Goal: Task Accomplishment & Management: Manage account settings

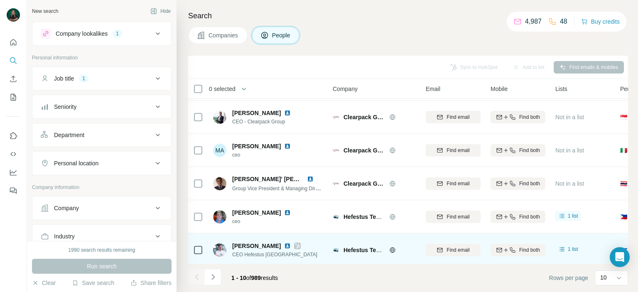
scroll to position [130, 0]
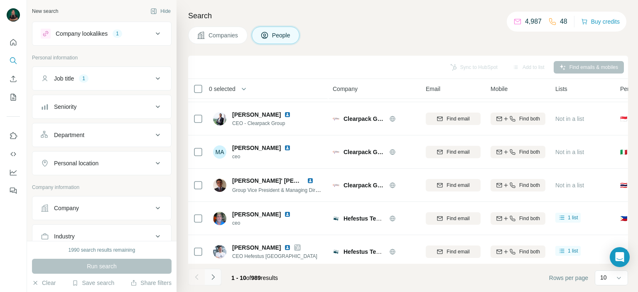
click at [211, 277] on icon "Navigate to next page" at bounding box center [213, 277] width 8 height 8
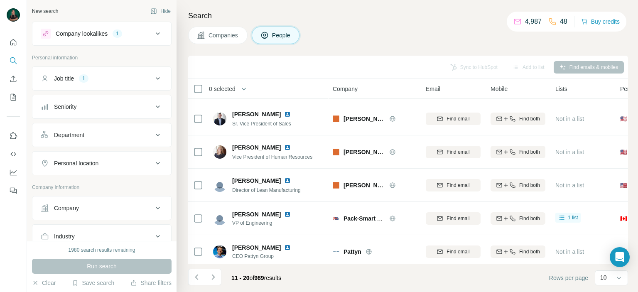
click at [213, 277] on icon "Navigate to next page" at bounding box center [213, 277] width 8 height 8
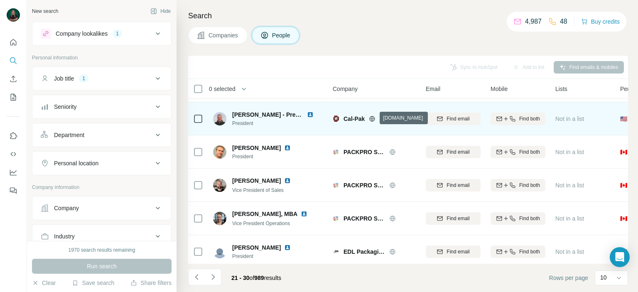
click at [371, 120] on icon at bounding box center [372, 118] width 7 height 7
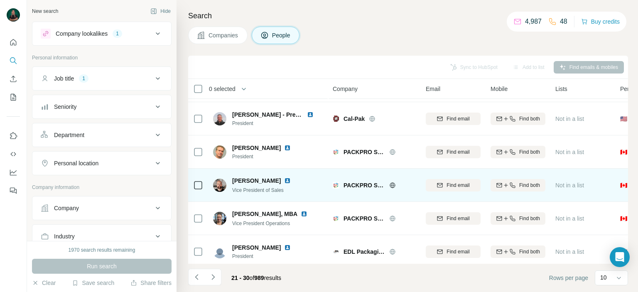
scroll to position [171, 0]
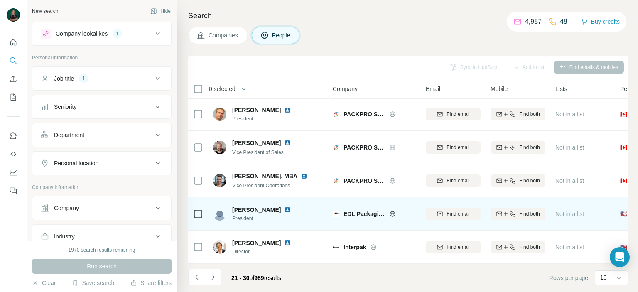
click at [394, 210] on icon at bounding box center [392, 213] width 7 height 7
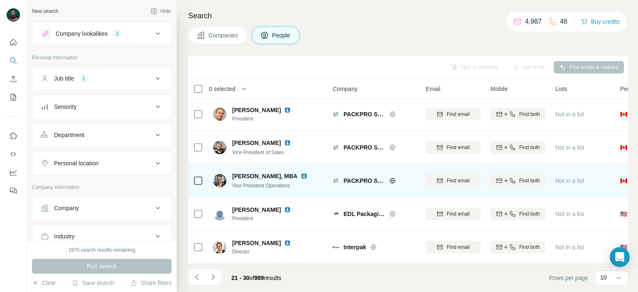
click at [390, 177] on icon at bounding box center [392, 180] width 7 height 7
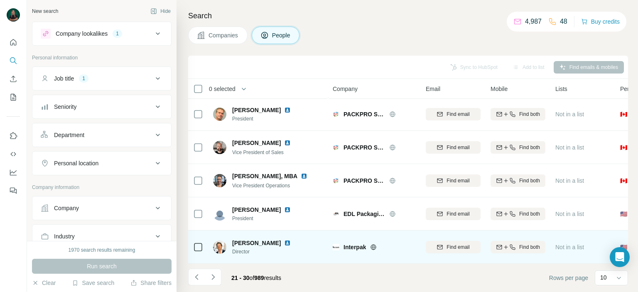
click at [374, 244] on icon at bounding box center [373, 246] width 2 height 5
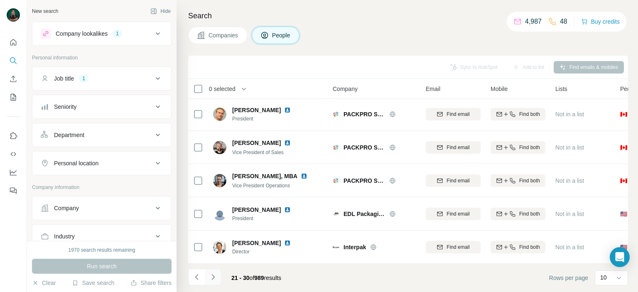
click at [213, 277] on icon "Navigate to next page" at bounding box center [212, 276] width 3 height 5
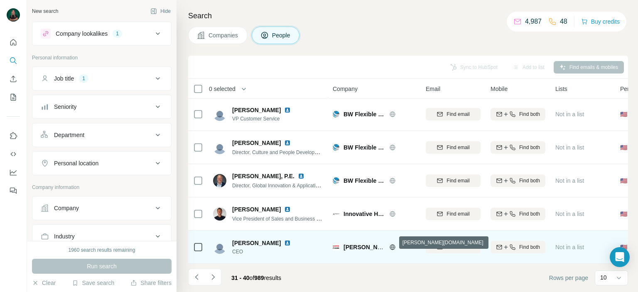
drag, startPoint x: 390, startPoint y: 243, endPoint x: 365, endPoint y: 246, distance: 25.1
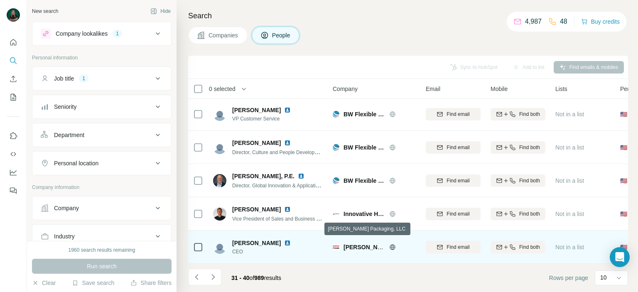
drag, startPoint x: 365, startPoint y: 246, endPoint x: 352, endPoint y: 245, distance: 13.3
drag, startPoint x: 352, startPoint y: 245, endPoint x: 352, endPoint y: 240, distance: 4.6
drag, startPoint x: 352, startPoint y: 240, endPoint x: 351, endPoint y: 245, distance: 4.3
click at [351, 245] on span "[PERSON_NAME] Packaging, LLC" at bounding box center [390, 247] width 94 height 7
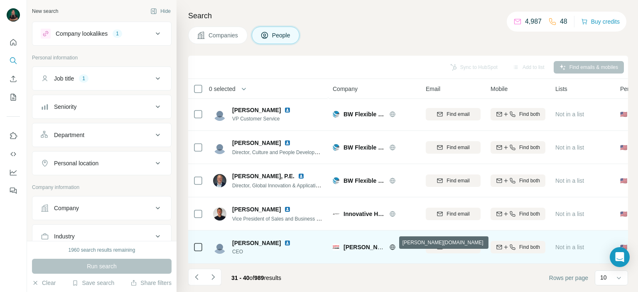
drag, startPoint x: 392, startPoint y: 243, endPoint x: 384, endPoint y: 241, distance: 8.1
click at [384, 244] on span "[PERSON_NAME] Packaging, LLC" at bounding box center [390, 247] width 94 height 7
click at [395, 244] on div at bounding box center [402, 247] width 27 height 7
click at [392, 245] on icon at bounding box center [392, 246] width 2 height 5
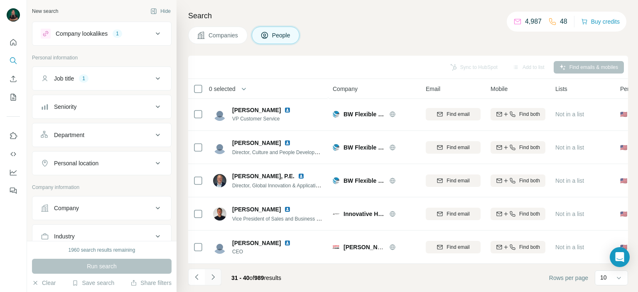
click at [214, 279] on icon "Navigate to next page" at bounding box center [213, 277] width 8 height 8
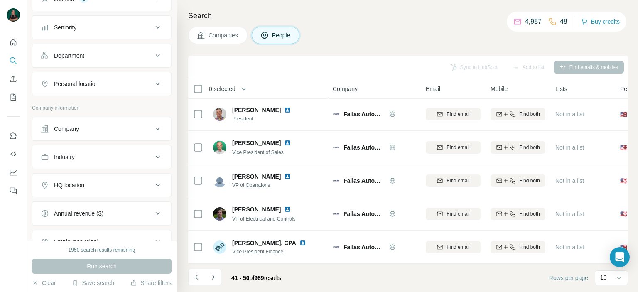
scroll to position [83, 0]
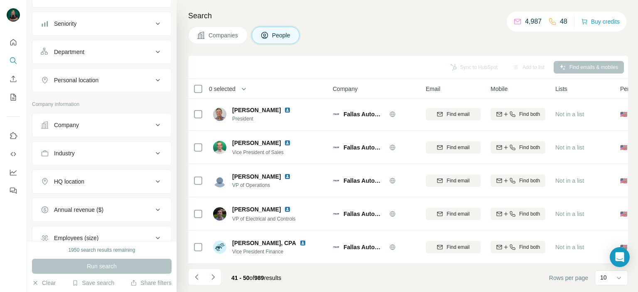
click at [115, 121] on div "Company" at bounding box center [97, 125] width 112 height 8
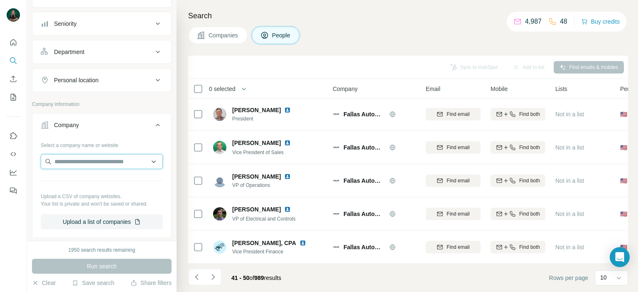
click at [115, 162] on input "text" at bounding box center [102, 161] width 122 height 15
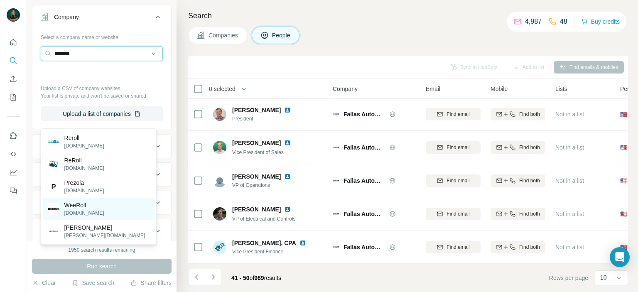
scroll to position [125, 0]
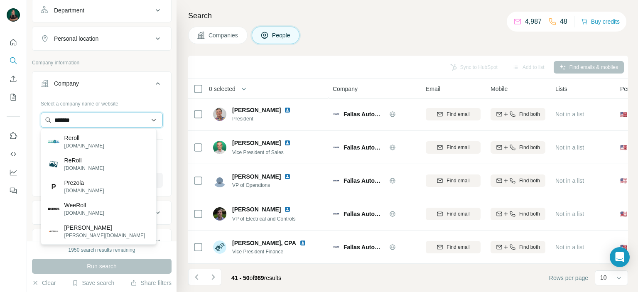
click at [93, 121] on input "*******" at bounding box center [102, 120] width 122 height 15
type input "*****"
click at [93, 121] on input "*****" at bounding box center [102, 120] width 122 height 15
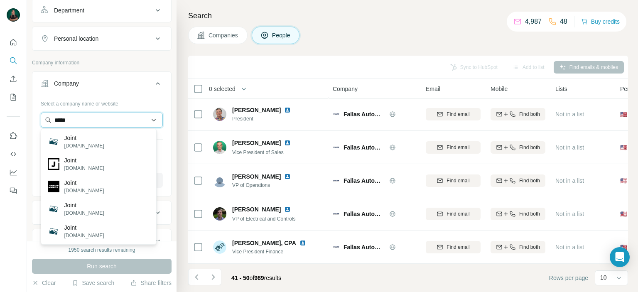
click at [93, 121] on input "*****" at bounding box center [102, 120] width 122 height 15
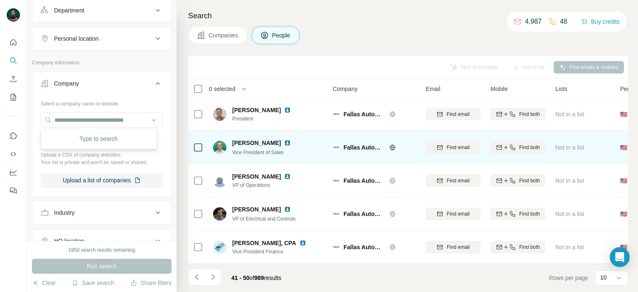
click at [391, 144] on icon at bounding box center [392, 147] width 7 height 7
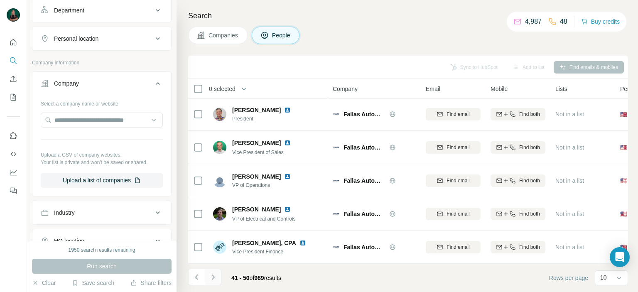
click at [212, 274] on icon "Navigate to next page" at bounding box center [213, 277] width 8 height 8
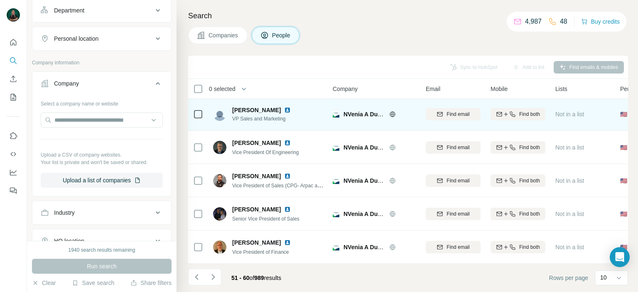
click at [392, 111] on icon at bounding box center [392, 114] width 7 height 7
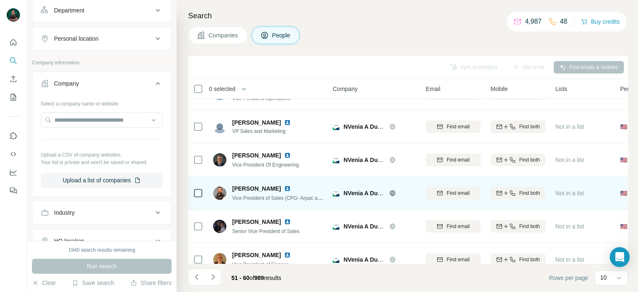
scroll to position [171, 0]
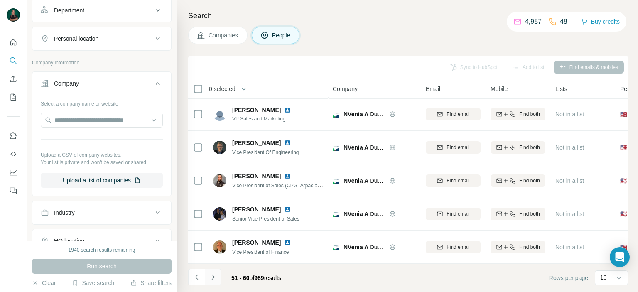
click at [216, 276] on icon "Navigate to next page" at bounding box center [213, 277] width 8 height 8
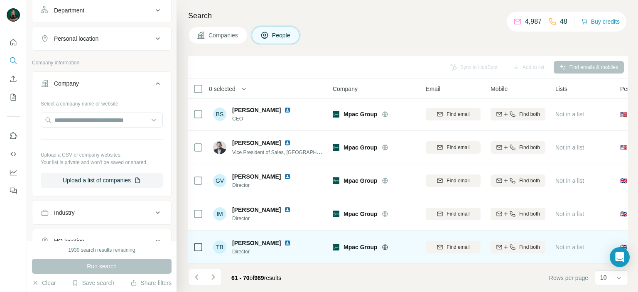
click at [383, 244] on icon at bounding box center [385, 247] width 7 height 7
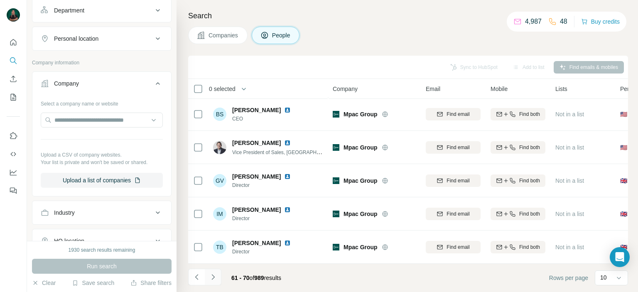
click at [218, 276] on button "Navigate to next page" at bounding box center [213, 277] width 17 height 17
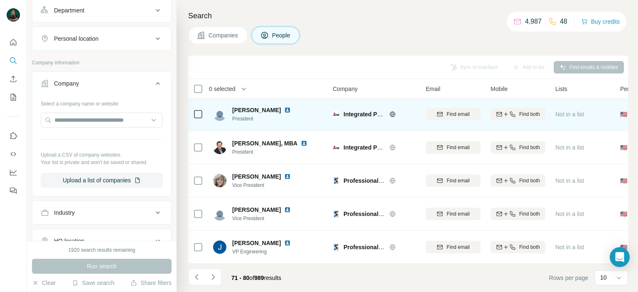
click at [392, 105] on div "Integrated Packaging Machinery" at bounding box center [374, 114] width 83 height 23
click at [395, 113] on div at bounding box center [402, 114] width 27 height 7
click at [395, 111] on icon at bounding box center [392, 114] width 7 height 7
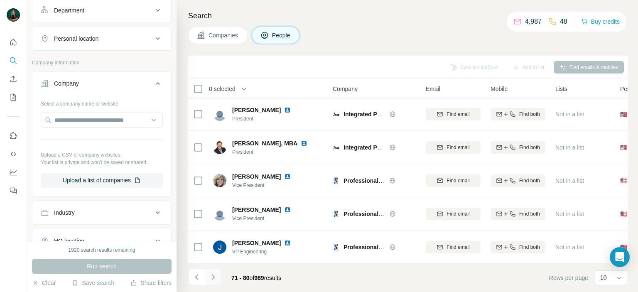
click at [220, 278] on button "Navigate to next page" at bounding box center [213, 277] width 17 height 17
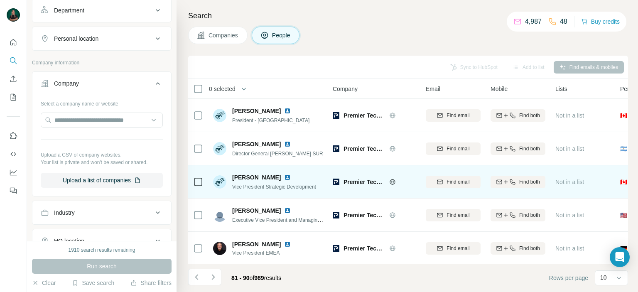
scroll to position [76, 0]
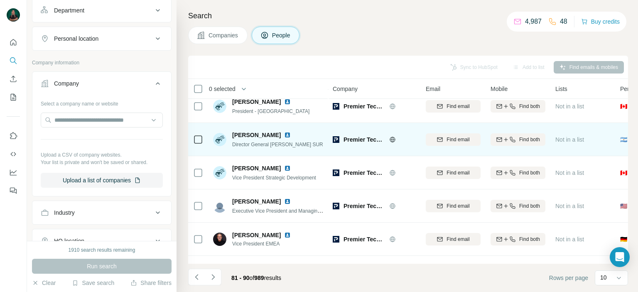
click at [393, 139] on icon at bounding box center [392, 139] width 2 height 5
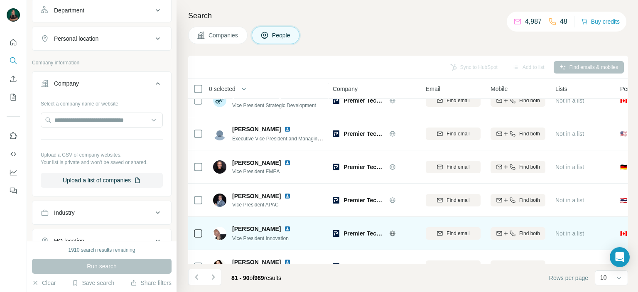
scroll to position [130, 0]
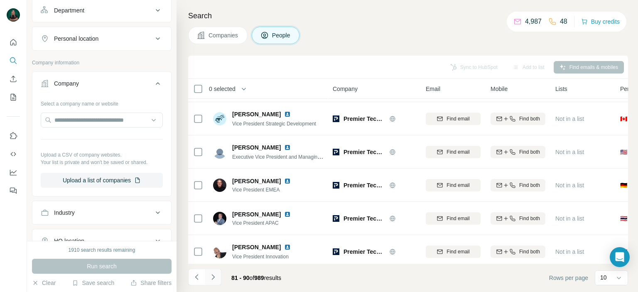
click at [213, 277] on icon "Navigate to next page" at bounding box center [213, 277] width 8 height 8
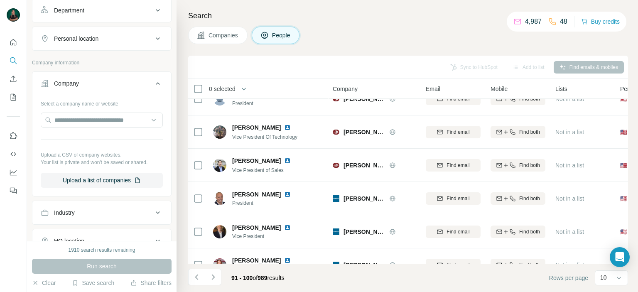
scroll to position [0, 0]
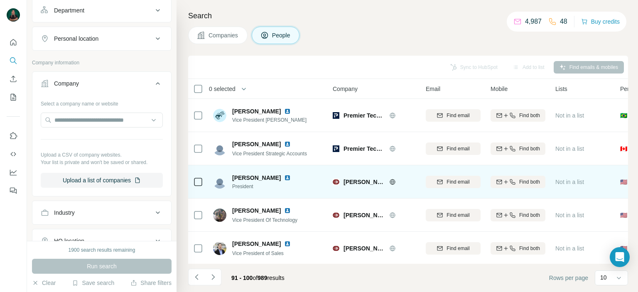
click at [395, 183] on icon at bounding box center [392, 182] width 7 height 7
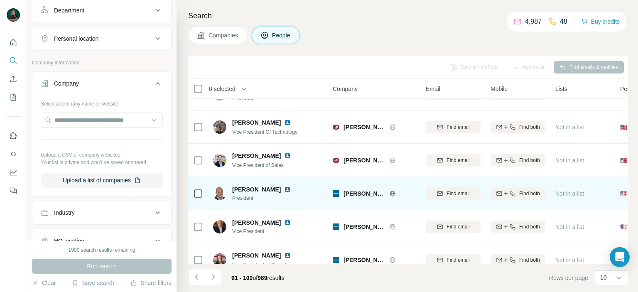
scroll to position [83, 0]
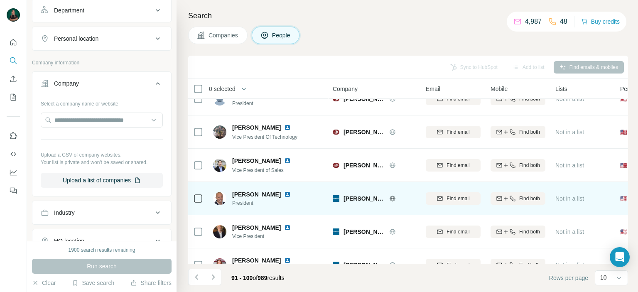
click at [391, 196] on icon at bounding box center [392, 198] width 2 height 5
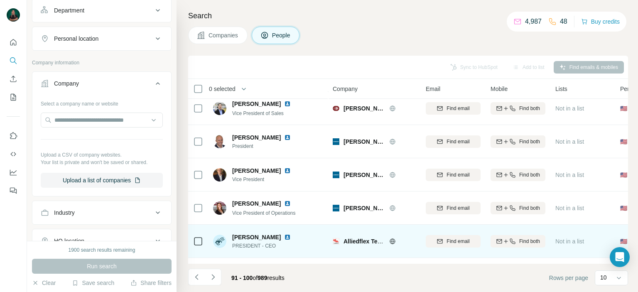
scroll to position [171, 0]
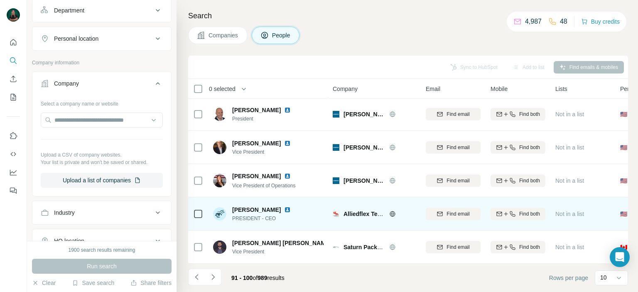
click at [393, 211] on icon at bounding box center [392, 213] width 2 height 5
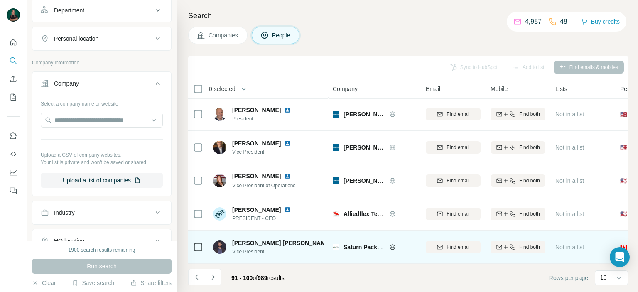
click at [397, 244] on div at bounding box center [402, 247] width 27 height 7
click at [394, 244] on icon at bounding box center [392, 247] width 7 height 7
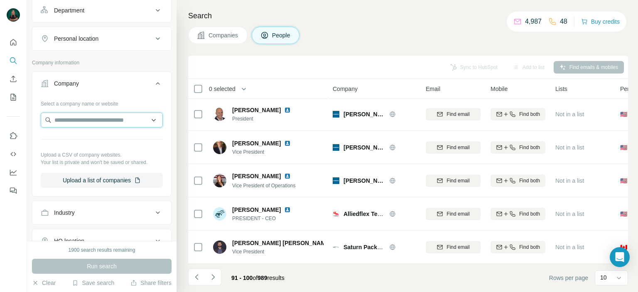
click at [115, 119] on input "text" at bounding box center [102, 120] width 122 height 15
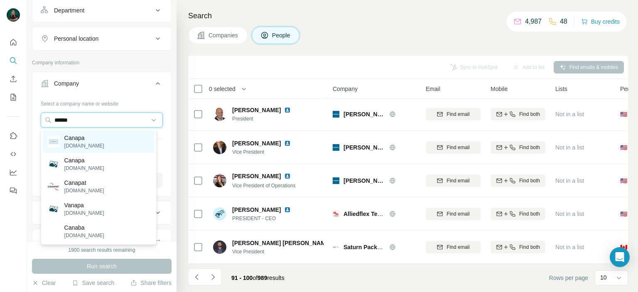
type input "******"
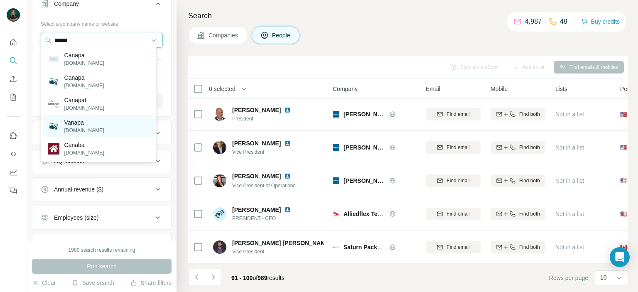
scroll to position [208, 0]
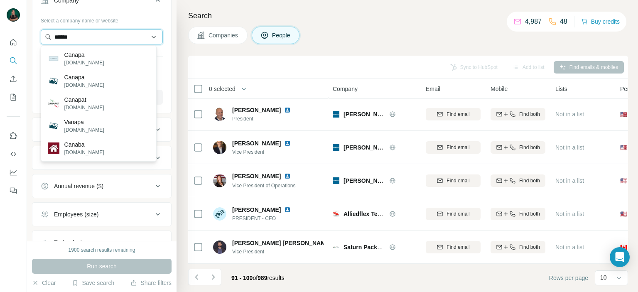
click at [126, 39] on input "******" at bounding box center [102, 36] width 122 height 15
click at [125, 39] on input "******" at bounding box center [102, 36] width 122 height 15
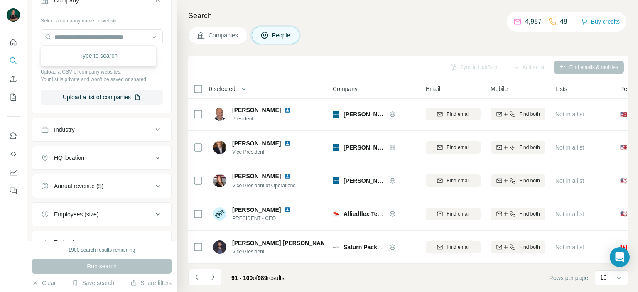
click at [223, 36] on span "Companies" at bounding box center [223, 35] width 30 height 8
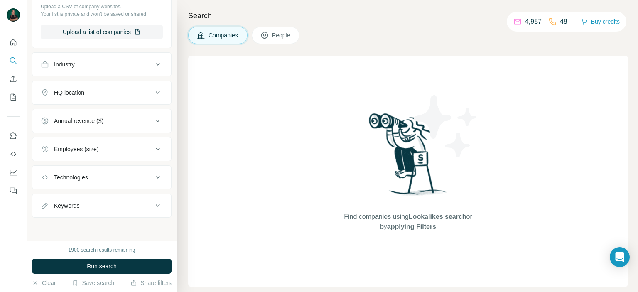
scroll to position [78, 0]
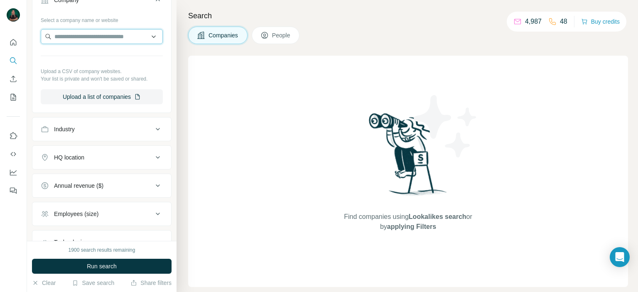
click at [82, 40] on input "text" at bounding box center [102, 36] width 122 height 15
click at [93, 38] on input "text" at bounding box center [102, 36] width 122 height 15
type input "******"
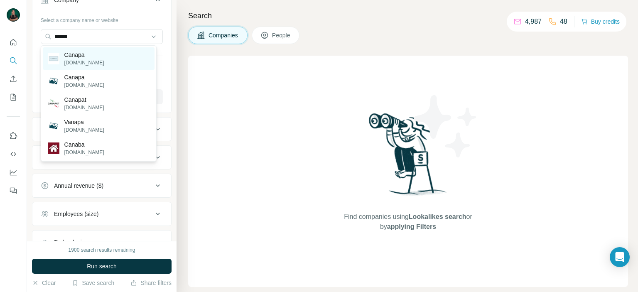
click at [107, 64] on div "Canapa [DOMAIN_NAME]" at bounding box center [99, 58] width 112 height 22
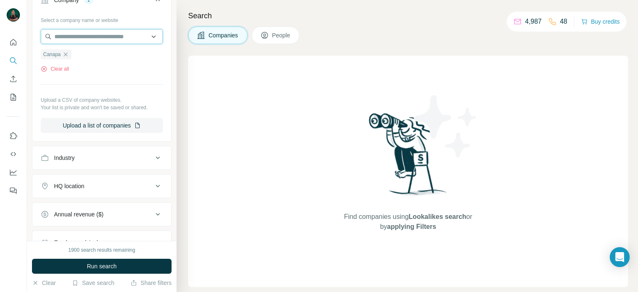
click at [129, 37] on input "text" at bounding box center [102, 36] width 122 height 15
click at [116, 33] on input "text" at bounding box center [102, 36] width 122 height 15
type input "*********"
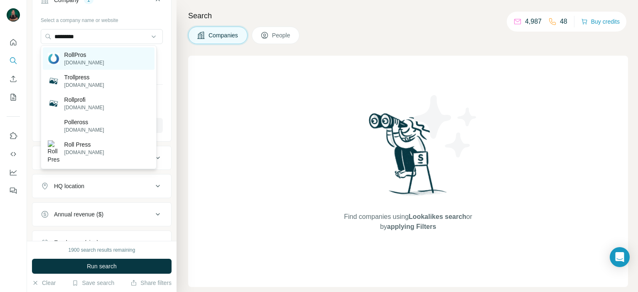
click at [90, 56] on p "RollPros" at bounding box center [84, 55] width 40 height 8
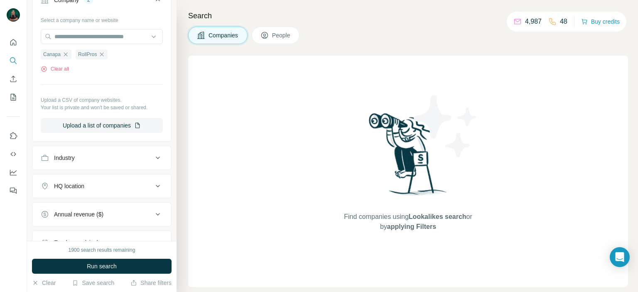
click at [274, 34] on span "People" at bounding box center [281, 35] width 19 height 8
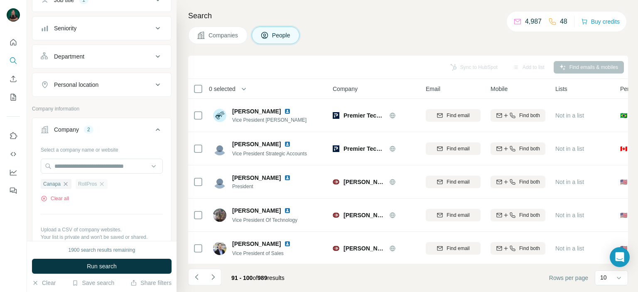
scroll to position [208, 0]
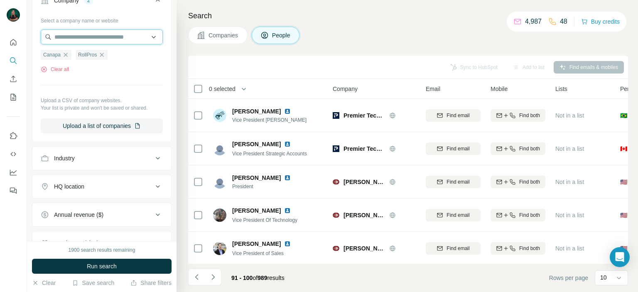
click at [119, 36] on input "text" at bounding box center [102, 36] width 122 height 15
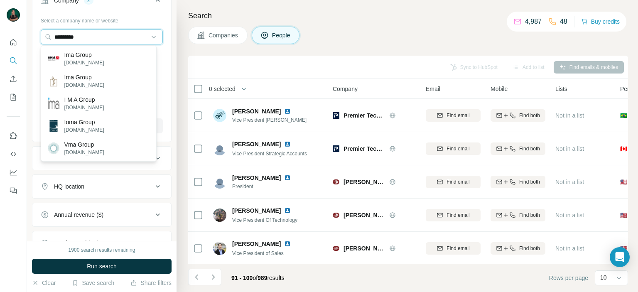
type input "*********"
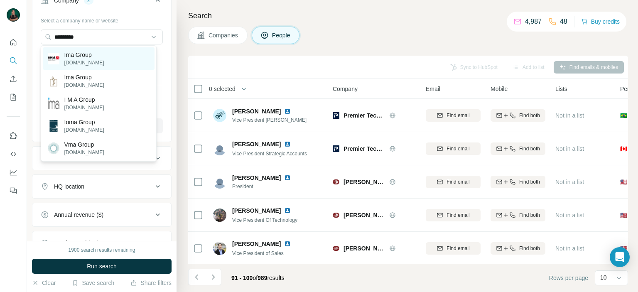
click at [107, 64] on div "Ima Group [DOMAIN_NAME]" at bounding box center [99, 58] width 112 height 22
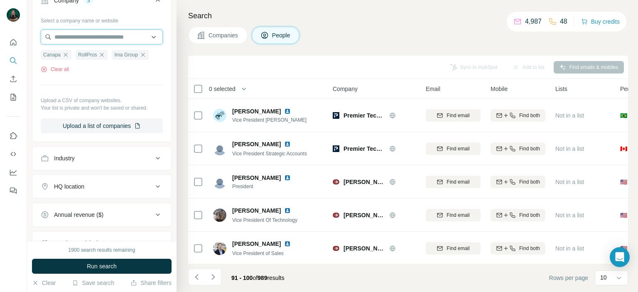
click at [88, 37] on input "text" at bounding box center [102, 36] width 122 height 15
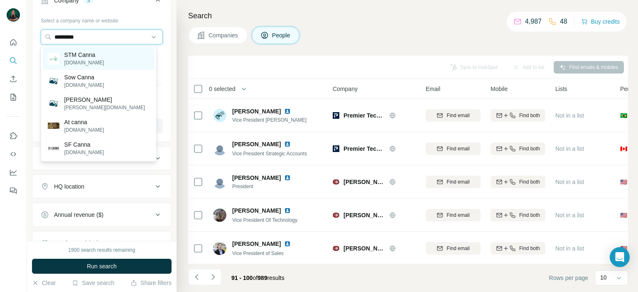
type input "*********"
click at [111, 56] on div "STM Canna [DOMAIN_NAME]" at bounding box center [99, 58] width 112 height 22
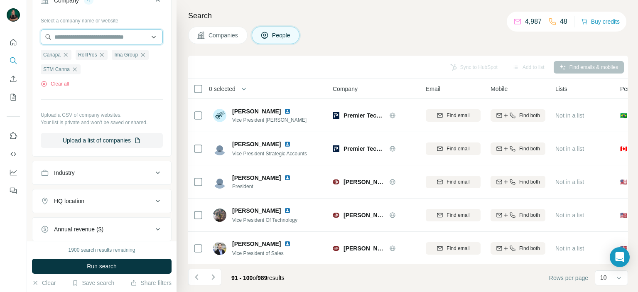
click at [84, 39] on input "text" at bounding box center [102, 36] width 122 height 15
type input "**********"
drag, startPoint x: 129, startPoint y: 38, endPoint x: 0, endPoint y: 39, distance: 129.1
click at [0, 39] on div "**********" at bounding box center [319, 146] width 638 height 292
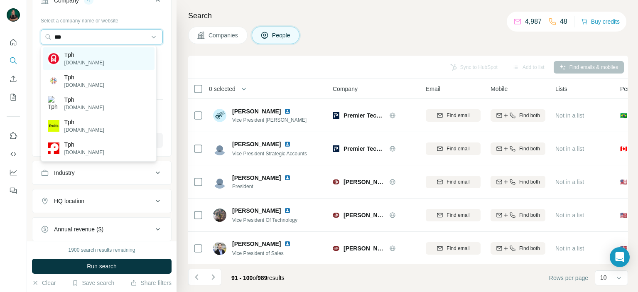
type input "***"
click at [115, 51] on div "Tph [DOMAIN_NAME]" at bounding box center [99, 58] width 112 height 22
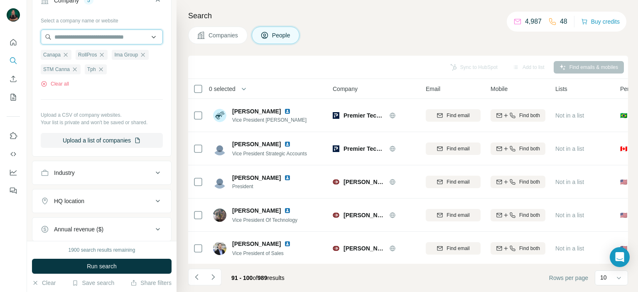
click at [113, 33] on input "text" at bounding box center [102, 36] width 122 height 15
drag, startPoint x: 102, startPoint y: 40, endPoint x: 17, endPoint y: 35, distance: 85.3
click at [20, 35] on div "**********" at bounding box center [319, 146] width 638 height 292
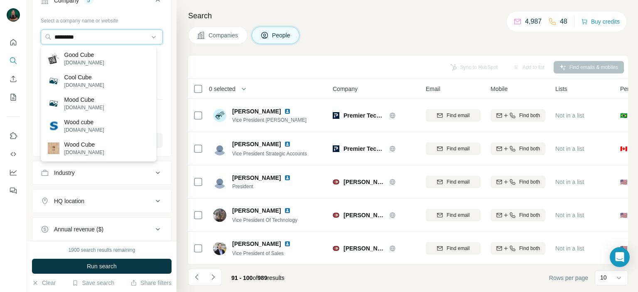
drag, startPoint x: 51, startPoint y: 29, endPoint x: 13, endPoint y: 31, distance: 37.4
click at [15, 27] on div "New search Hide Company lookalikes 1 Personal information Job title 1 Seniority…" at bounding box center [319, 146] width 638 height 292
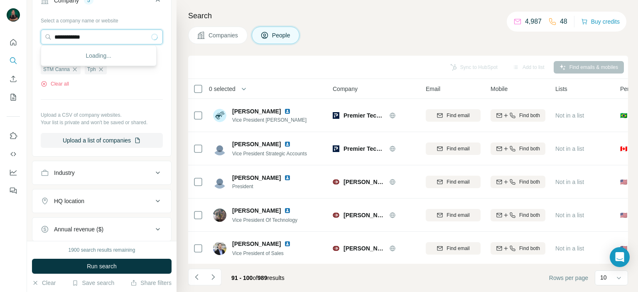
type input "**********"
click at [116, 61] on div "Loading..." at bounding box center [99, 55] width 112 height 17
drag, startPoint x: 103, startPoint y: 30, endPoint x: 104, endPoint y: 37, distance: 6.7
click at [104, 36] on input "text" at bounding box center [102, 36] width 122 height 15
type input "**********"
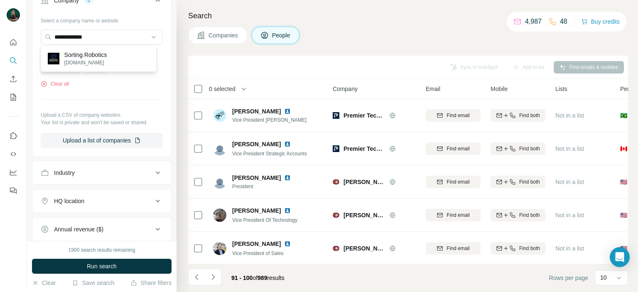
click at [107, 53] on p "Sorting Robotics" at bounding box center [85, 55] width 43 height 8
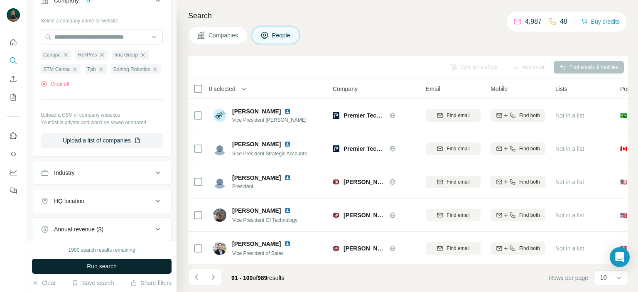
click at [103, 267] on span "Run search" at bounding box center [102, 266] width 30 height 8
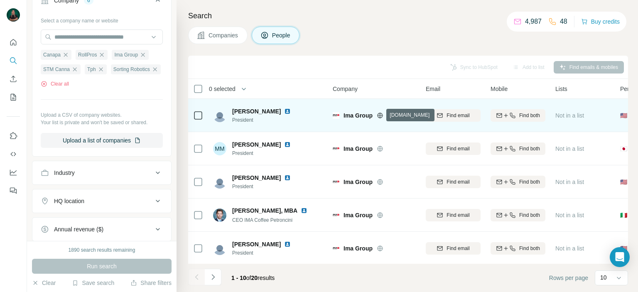
drag, startPoint x: 377, startPoint y: 114, endPoint x: 349, endPoint y: 119, distance: 28.3
click at [349, 119] on span "Ima Group" at bounding box center [357, 115] width 29 height 8
click at [378, 115] on icon at bounding box center [380, 115] width 7 height 7
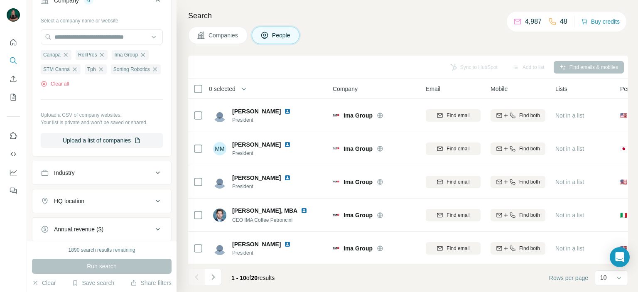
click at [337, 264] on footer "1 - 10 of 20 results Rows per page 10" at bounding box center [408, 278] width 440 height 28
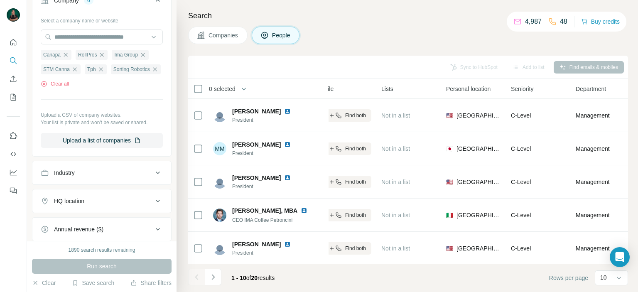
scroll to position [0, 1]
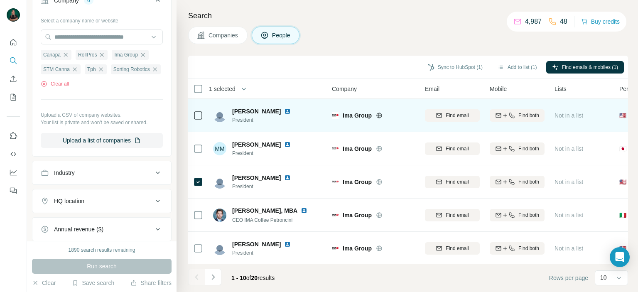
click at [195, 120] on div at bounding box center [198, 115] width 10 height 23
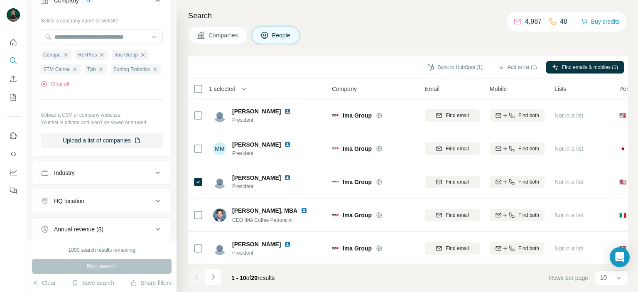
click at [327, 265] on footer "1 - 10 of 20 results Rows per page 10" at bounding box center [408, 278] width 440 height 28
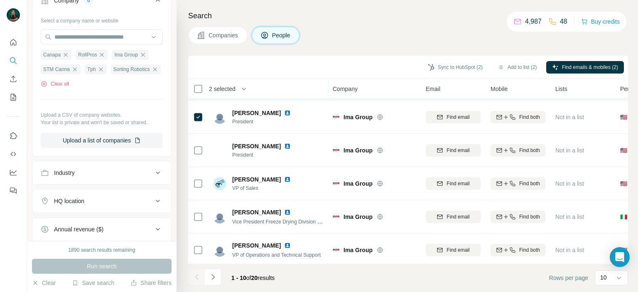
scroll to position [132, 0]
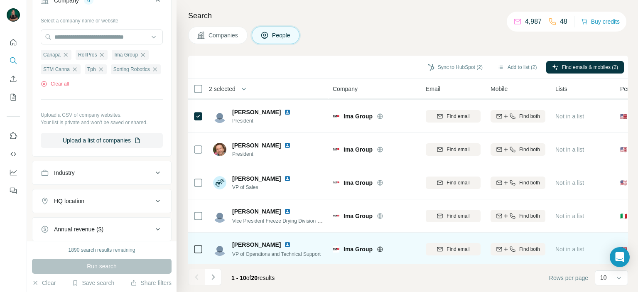
click at [317, 259] on div "[PERSON_NAME] VP of Operations and Technical Support" at bounding box center [268, 248] width 110 height 23
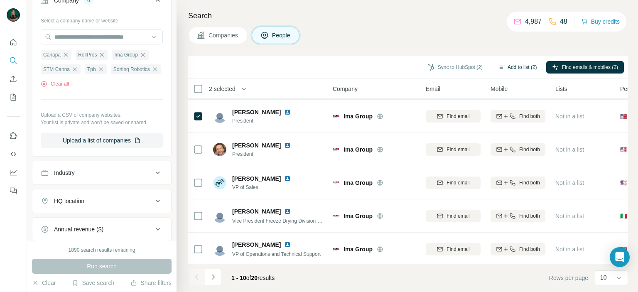
click at [522, 66] on button "Add to list (2)" at bounding box center [517, 67] width 51 height 12
click at [523, 69] on button "Add to list (2)" at bounding box center [517, 67] width 51 height 12
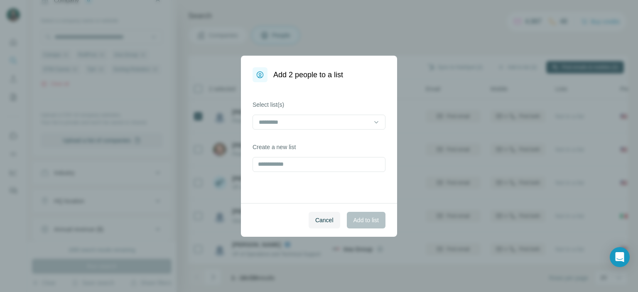
click at [521, 70] on div "Add 2 people to a list Select list(s) Create a new list Cancel Add to list" at bounding box center [319, 146] width 638 height 292
click at [350, 114] on div "Select list(s)" at bounding box center [318, 114] width 133 height 29
click at [351, 119] on input at bounding box center [314, 121] width 112 height 9
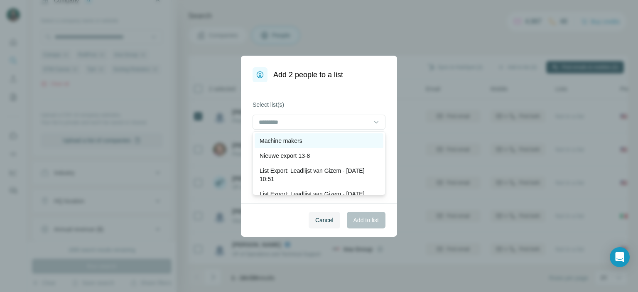
click at [292, 142] on p "Machine makers" at bounding box center [280, 141] width 43 height 8
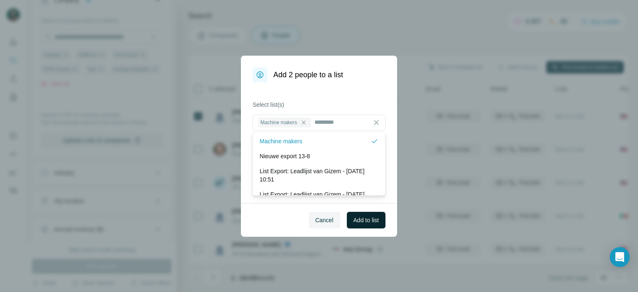
click at [365, 221] on span "Add to list" at bounding box center [365, 220] width 25 height 8
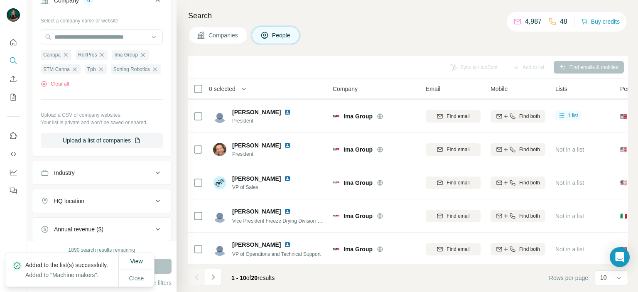
click at [214, 281] on button "Navigate to next page" at bounding box center [213, 277] width 17 height 17
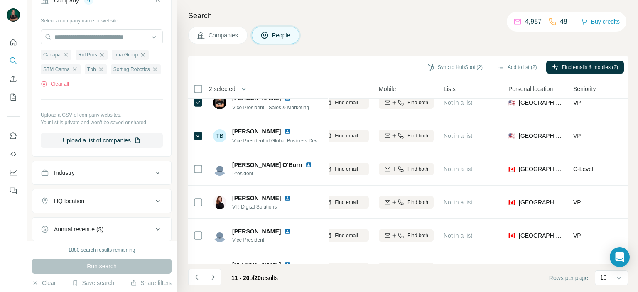
scroll to position [46, 126]
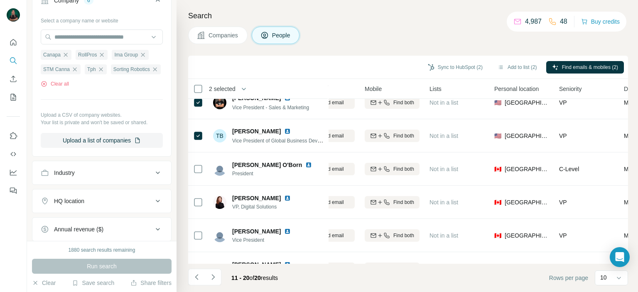
drag, startPoint x: 331, startPoint y: 264, endPoint x: 406, endPoint y: 263, distance: 75.1
click at [406, 263] on div "Sync to HubSpot (2) Add to list (2) Find emails & mobiles (2) 2 selected People…" at bounding box center [408, 174] width 440 height 236
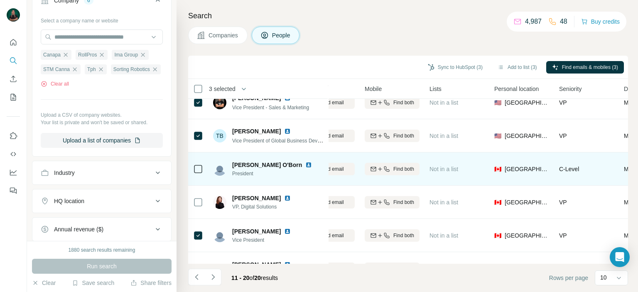
click at [201, 164] on icon at bounding box center [198, 169] width 10 height 10
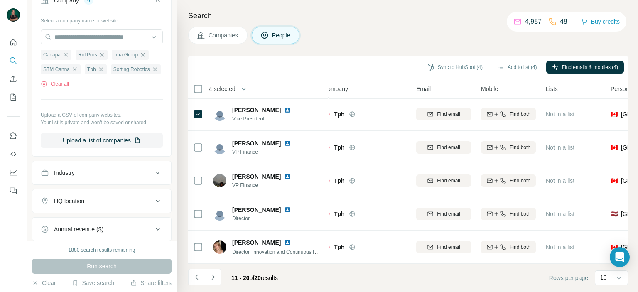
scroll to position [171, 0]
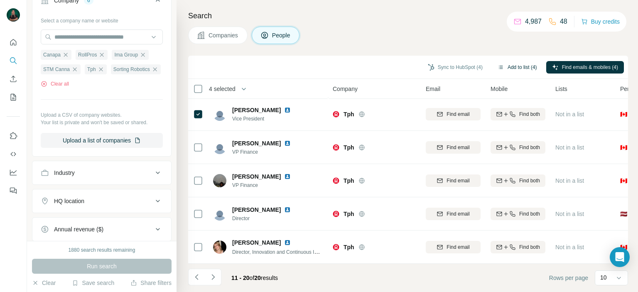
click at [509, 68] on button "Add to list (4)" at bounding box center [517, 67] width 51 height 12
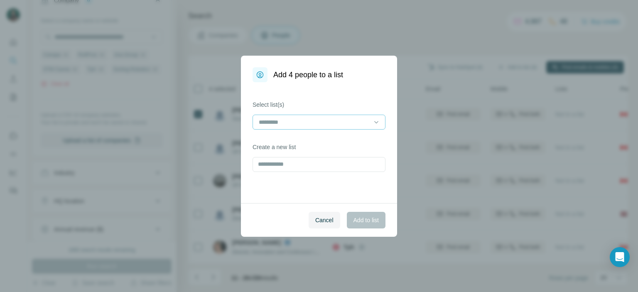
click at [306, 123] on input at bounding box center [314, 121] width 112 height 9
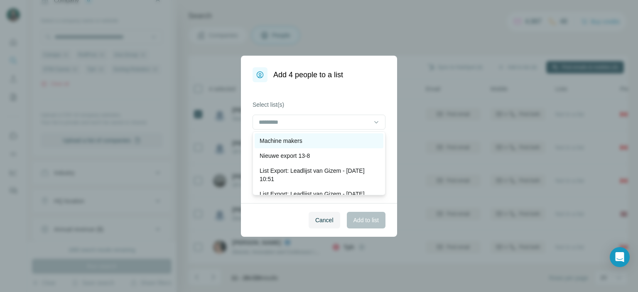
click at [298, 141] on p "Machine makers" at bounding box center [280, 141] width 43 height 8
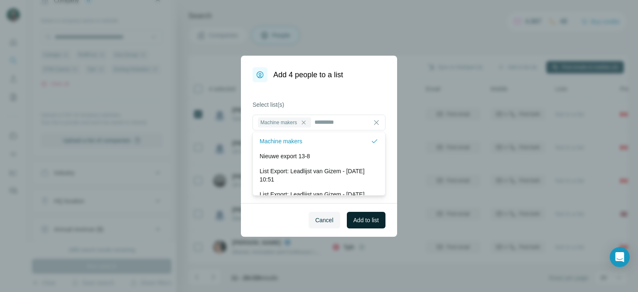
click at [360, 222] on span "Add to list" at bounding box center [365, 220] width 25 height 8
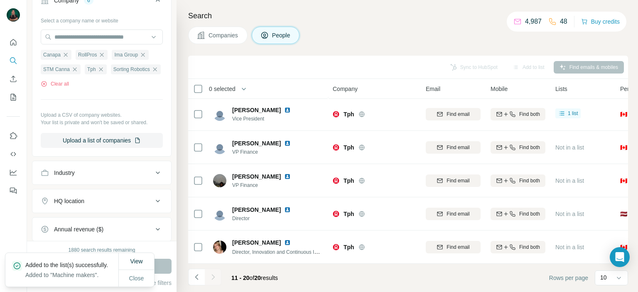
click at [211, 277] on div at bounding box center [213, 277] width 17 height 17
click at [17, 104] on button "My lists" at bounding box center [13, 97] width 13 height 15
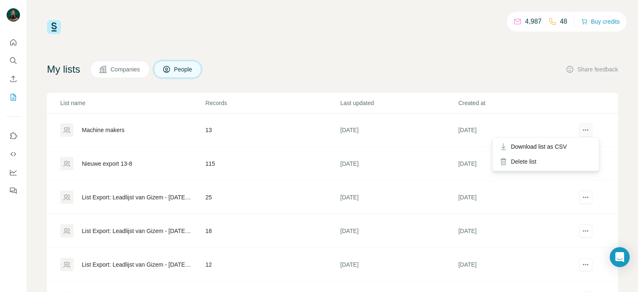
click at [581, 129] on icon "actions" at bounding box center [585, 130] width 8 height 8
click at [95, 126] on div "Machine makers" at bounding box center [103, 130] width 43 height 8
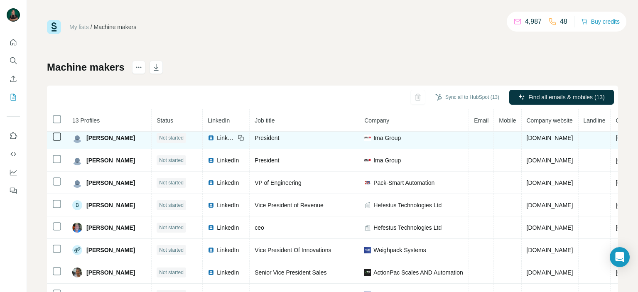
scroll to position [56, 0]
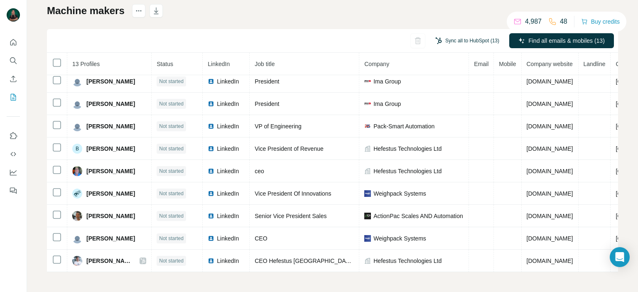
click at [454, 43] on button "Sync all to HubSpot (13)" at bounding box center [467, 40] width 76 height 12
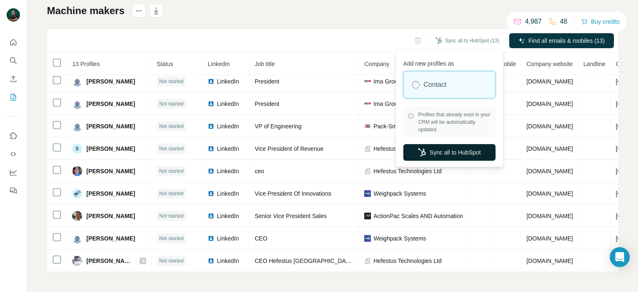
click at [435, 147] on button "Sync all to HubSpot" at bounding box center [449, 152] width 92 height 17
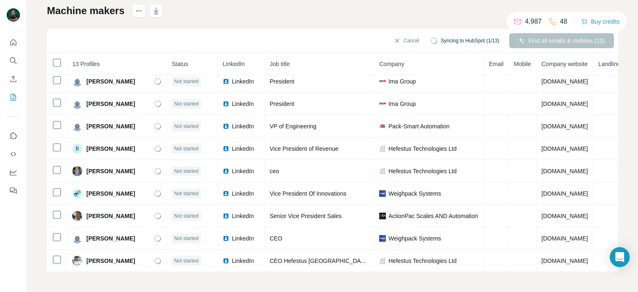
scroll to position [96, 64]
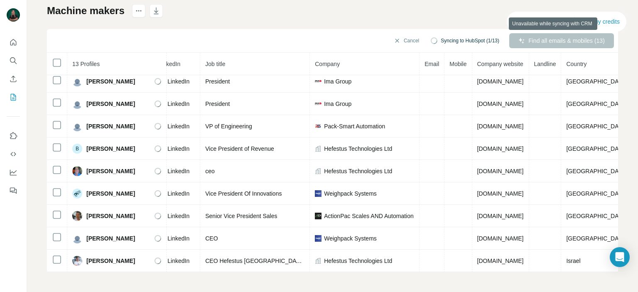
click at [561, 40] on div "Find all emails & mobiles (13)" at bounding box center [561, 40] width 105 height 15
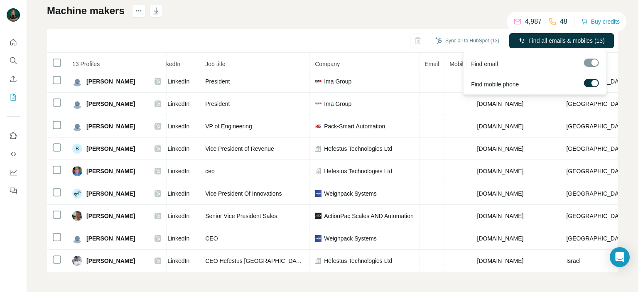
click at [549, 43] on span "Find all emails & mobiles (13)" at bounding box center [566, 41] width 76 height 8
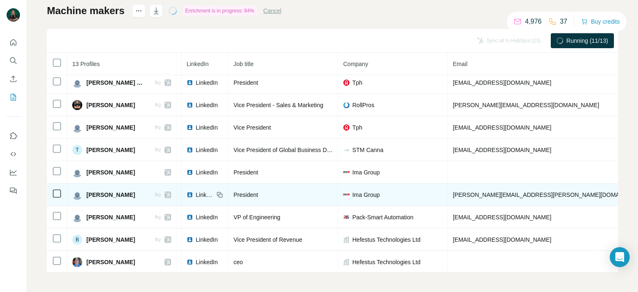
scroll to position [0, 46]
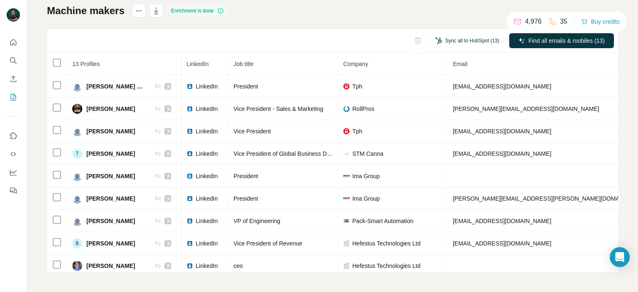
click at [452, 42] on button "Sync all to HubSpot (13)" at bounding box center [467, 40] width 76 height 12
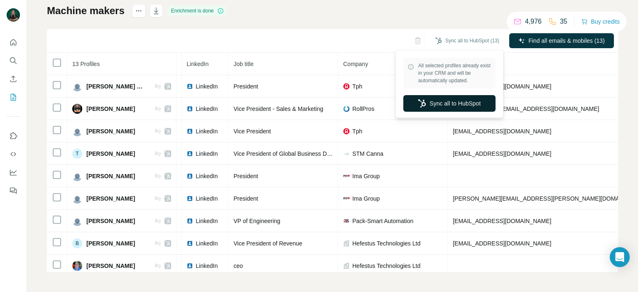
click at [443, 103] on button "Sync all to HubSpot" at bounding box center [449, 103] width 92 height 17
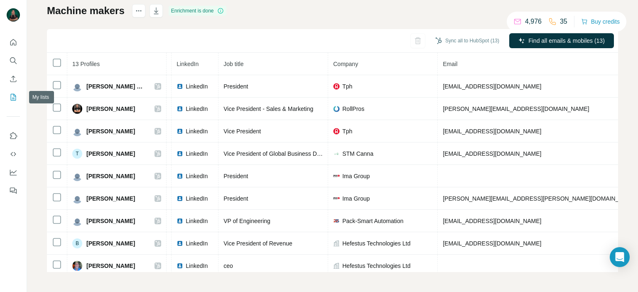
click at [13, 102] on button "My lists" at bounding box center [13, 97] width 13 height 15
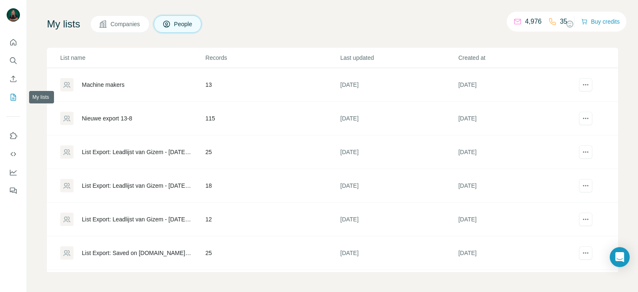
scroll to position [45, 0]
click at [123, 121] on div "Nieuwe export 13-8" at bounding box center [107, 119] width 50 height 8
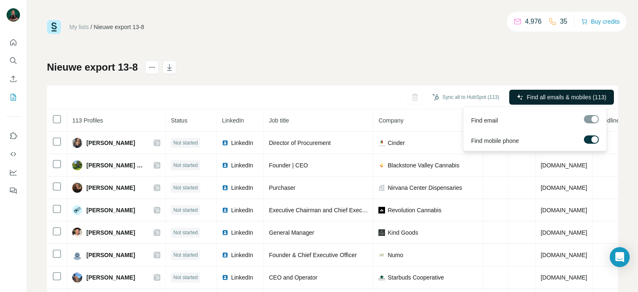
click at [570, 94] on span "Find all emails & mobiles (113)" at bounding box center [565, 97] width 79 height 8
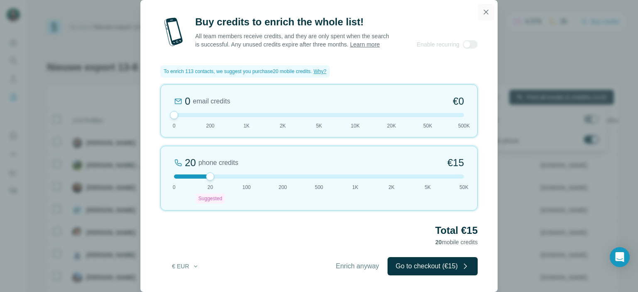
click at [485, 10] on icon "button" at bounding box center [486, 12] width 5 height 5
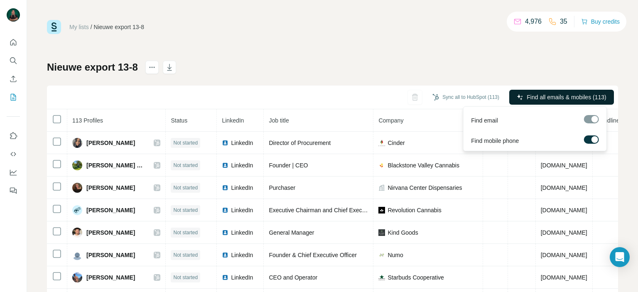
click at [589, 94] on span "Find all emails & mobiles (113)" at bounding box center [565, 97] width 79 height 8
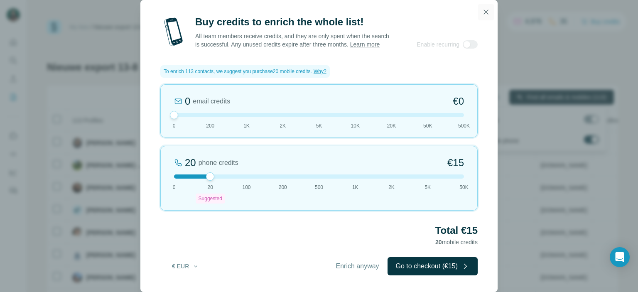
click at [487, 11] on icon "button" at bounding box center [486, 12] width 8 height 8
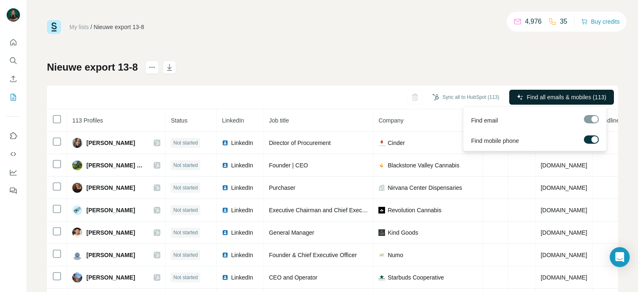
click at [593, 144] on div at bounding box center [591, 140] width 15 height 10
click at [592, 137] on div at bounding box center [594, 139] width 7 height 7
click at [594, 113] on div "Find email" at bounding box center [534, 118] width 139 height 20
click at [594, 115] on div at bounding box center [591, 119] width 15 height 8
click at [587, 141] on div at bounding box center [588, 139] width 7 height 7
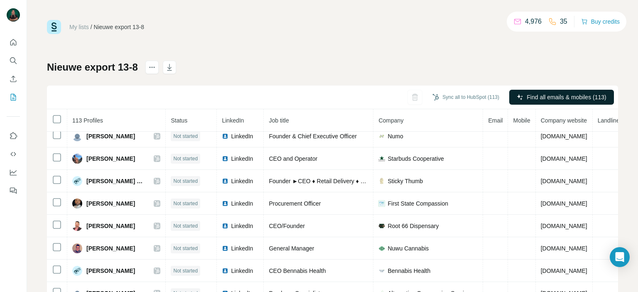
scroll to position [120, 0]
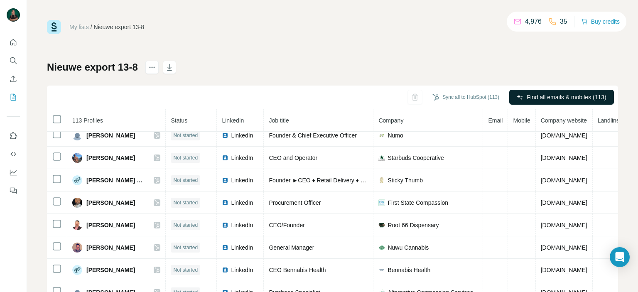
click at [532, 88] on div "Sync all to HubSpot (113) Find all emails & mobiles (113)" at bounding box center [332, 98] width 571 height 24
click at [536, 95] on span "Find all emails & mobiles (113)" at bounding box center [565, 97] width 79 height 8
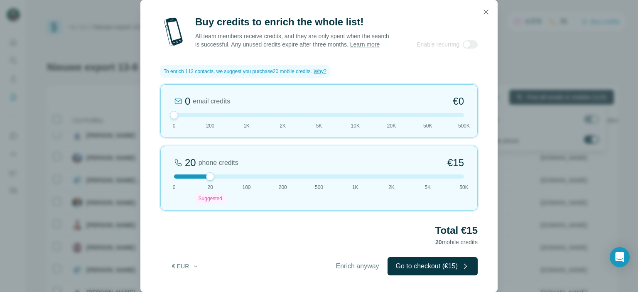
click at [355, 266] on span "Enrich anyway" at bounding box center [357, 266] width 43 height 10
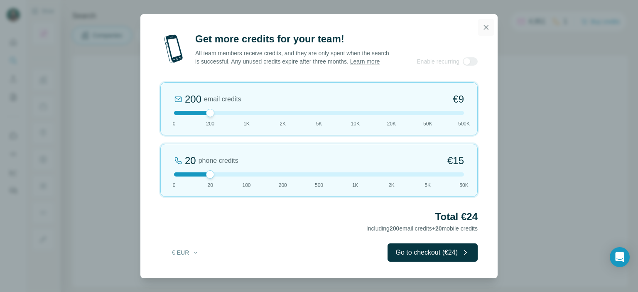
click at [484, 19] on button "button" at bounding box center [485, 27] width 17 height 17
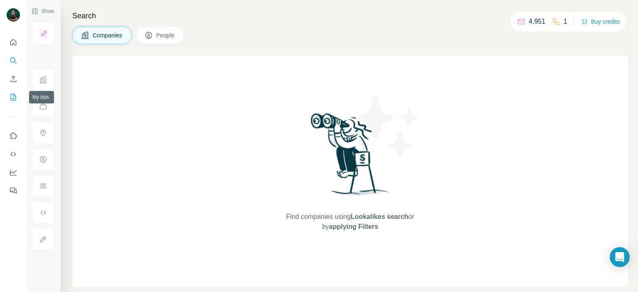
click at [11, 97] on icon "My lists" at bounding box center [13, 97] width 5 height 7
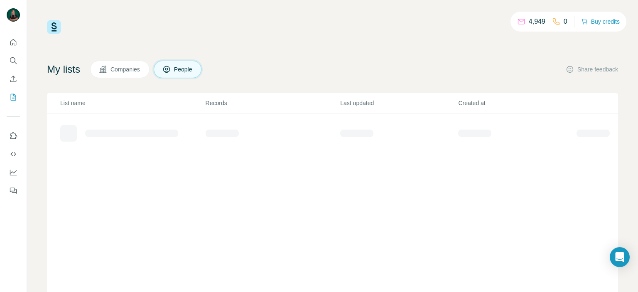
click at [131, 68] on span "Companies" at bounding box center [125, 69] width 30 height 8
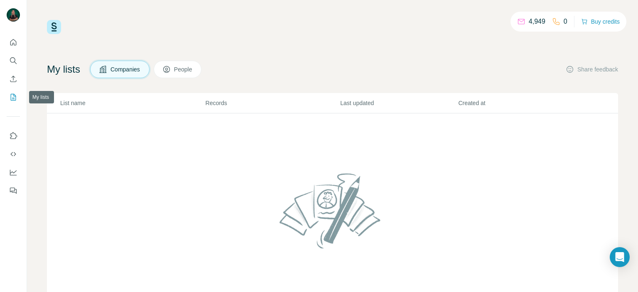
click at [15, 97] on icon "My lists" at bounding box center [13, 97] width 5 height 7
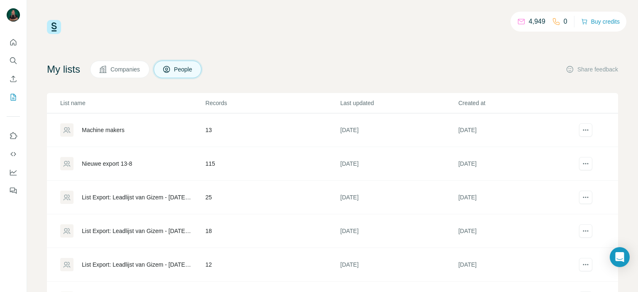
click at [98, 159] on div "Nieuwe export 13-8" at bounding box center [132, 163] width 144 height 13
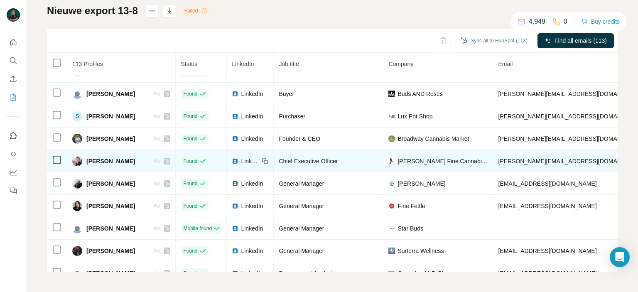
scroll to position [475, 0]
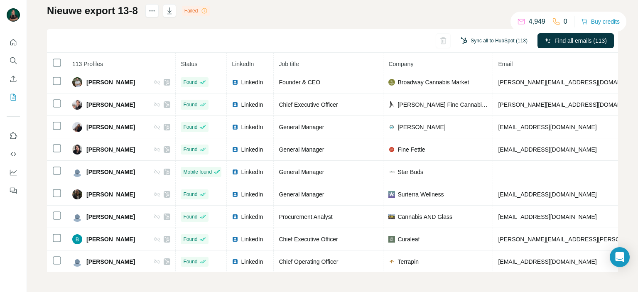
click at [472, 36] on button "Sync all to HubSpot (113)" at bounding box center [494, 40] width 78 height 12
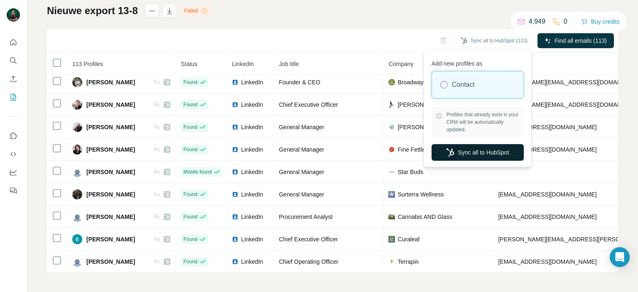
click at [475, 152] on button "Sync all to HubSpot" at bounding box center [477, 152] width 92 height 17
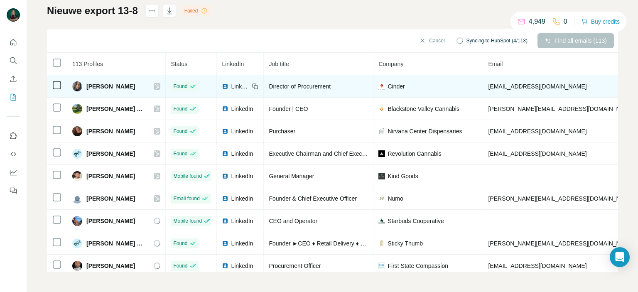
scroll to position [0, 0]
